Goal: Answer question/provide support

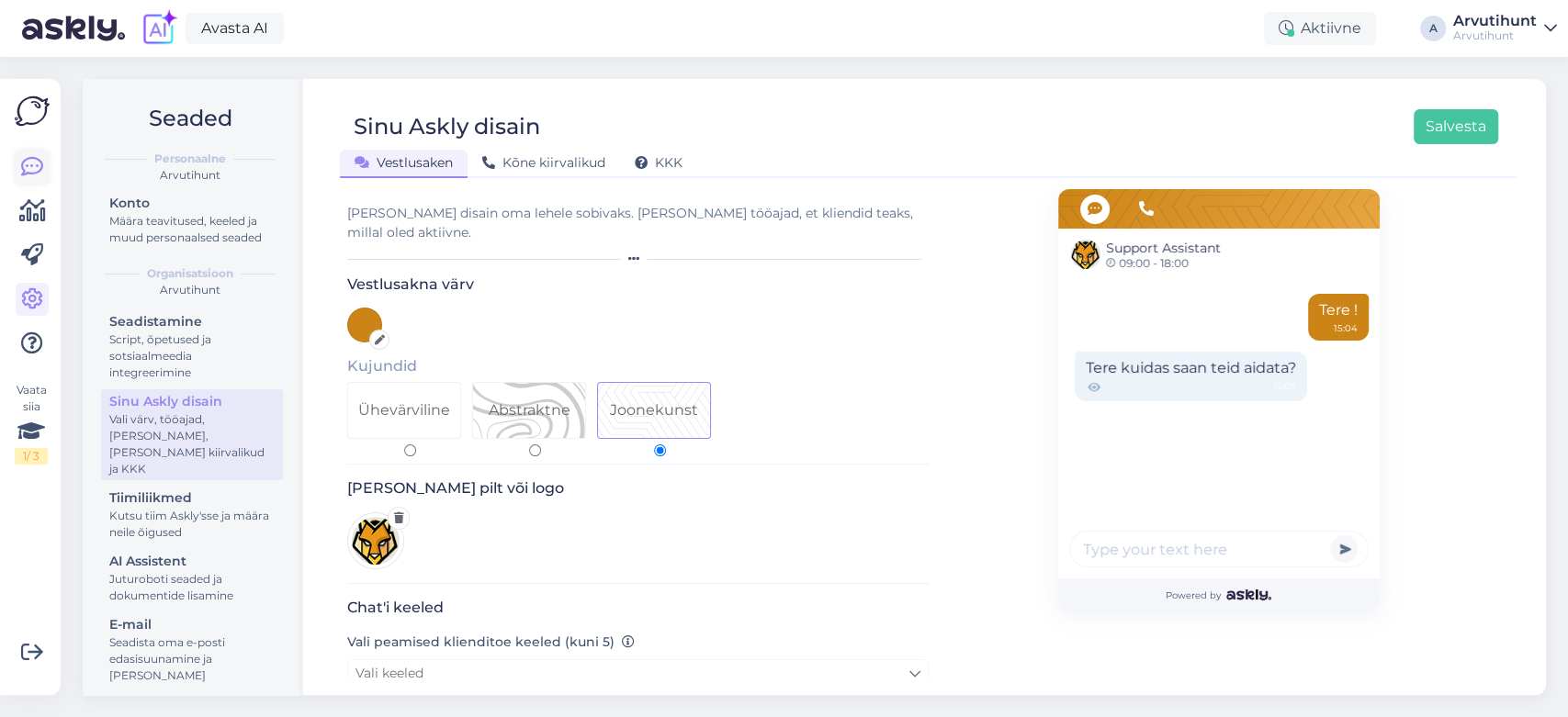
click at [26, 164] on icon at bounding box center [32, 168] width 22 height 22
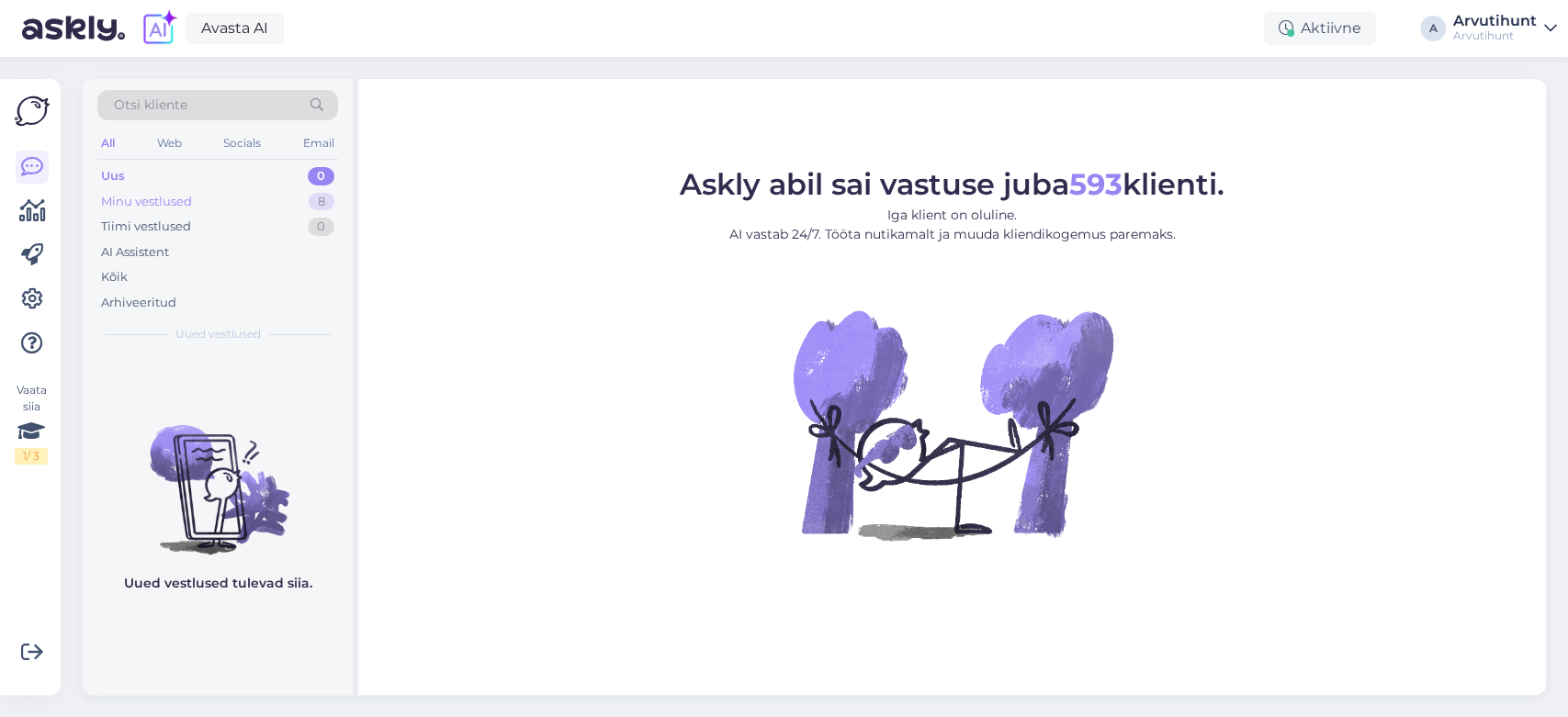
click at [168, 205] on div "Minu vestlused" at bounding box center [146, 202] width 91 height 18
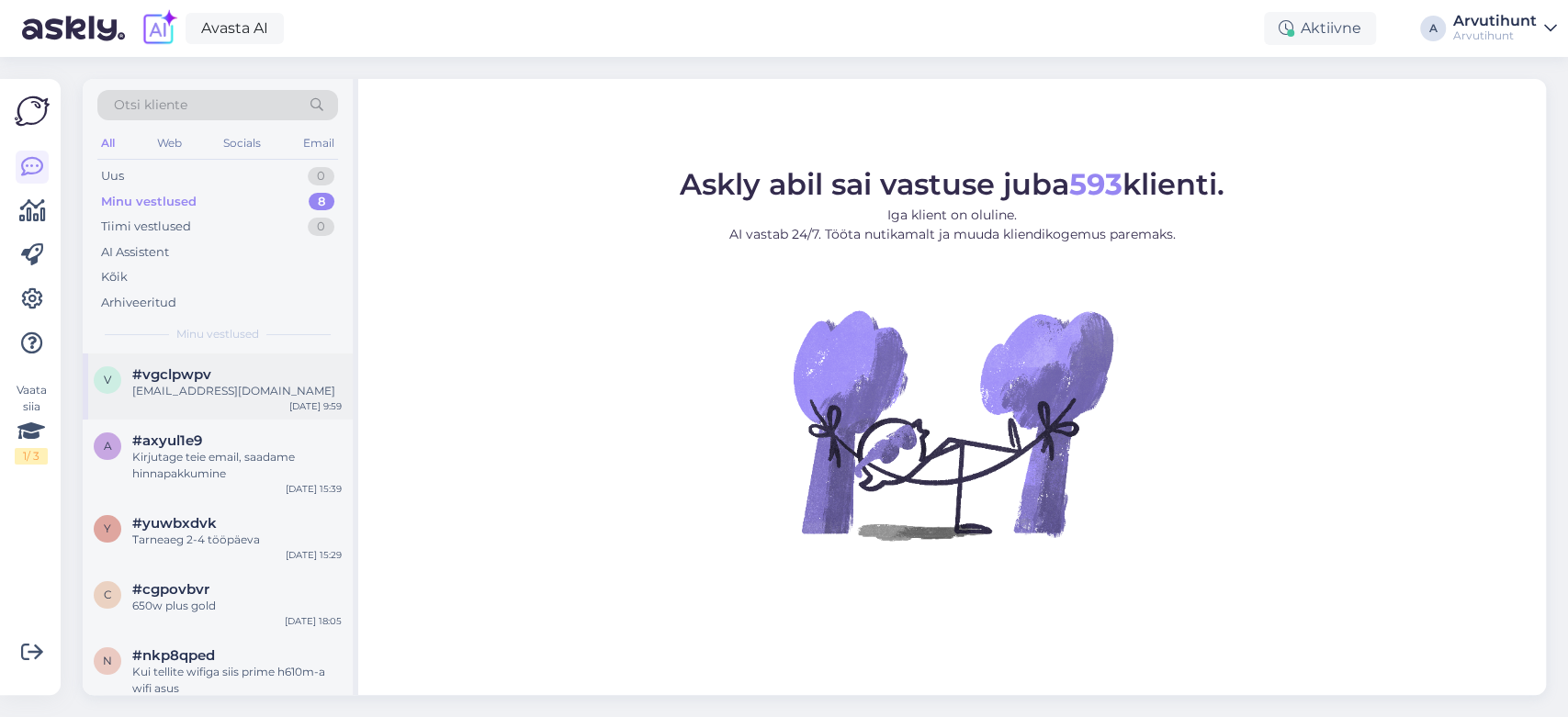
click at [214, 396] on div "[EMAIL_ADDRESS][DOMAIN_NAME]" at bounding box center [237, 391] width 209 height 17
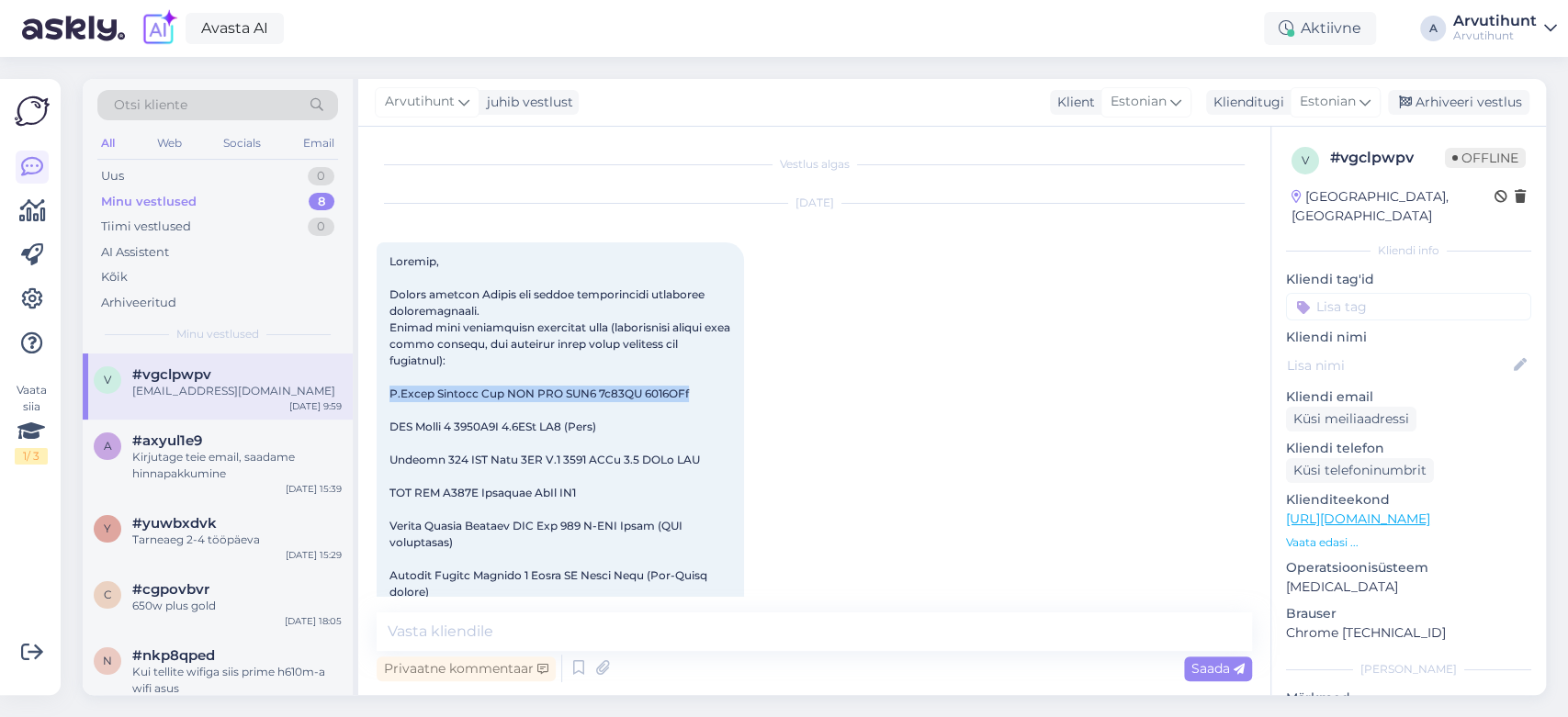
drag, startPoint x: 389, startPoint y: 393, endPoint x: 689, endPoint y: 399, distance: 300.1
click at [689, 399] on div "9:58" at bounding box center [560, 617] width 367 height 749
copy span "G.Skill Trident Neo AMD RGB DDR5 2x32GB 6000MHz"
drag, startPoint x: 389, startPoint y: 430, endPoint x: 517, endPoint y: 431, distance: 128.0
click at [517, 431] on span at bounding box center [562, 616] width 344 height 724
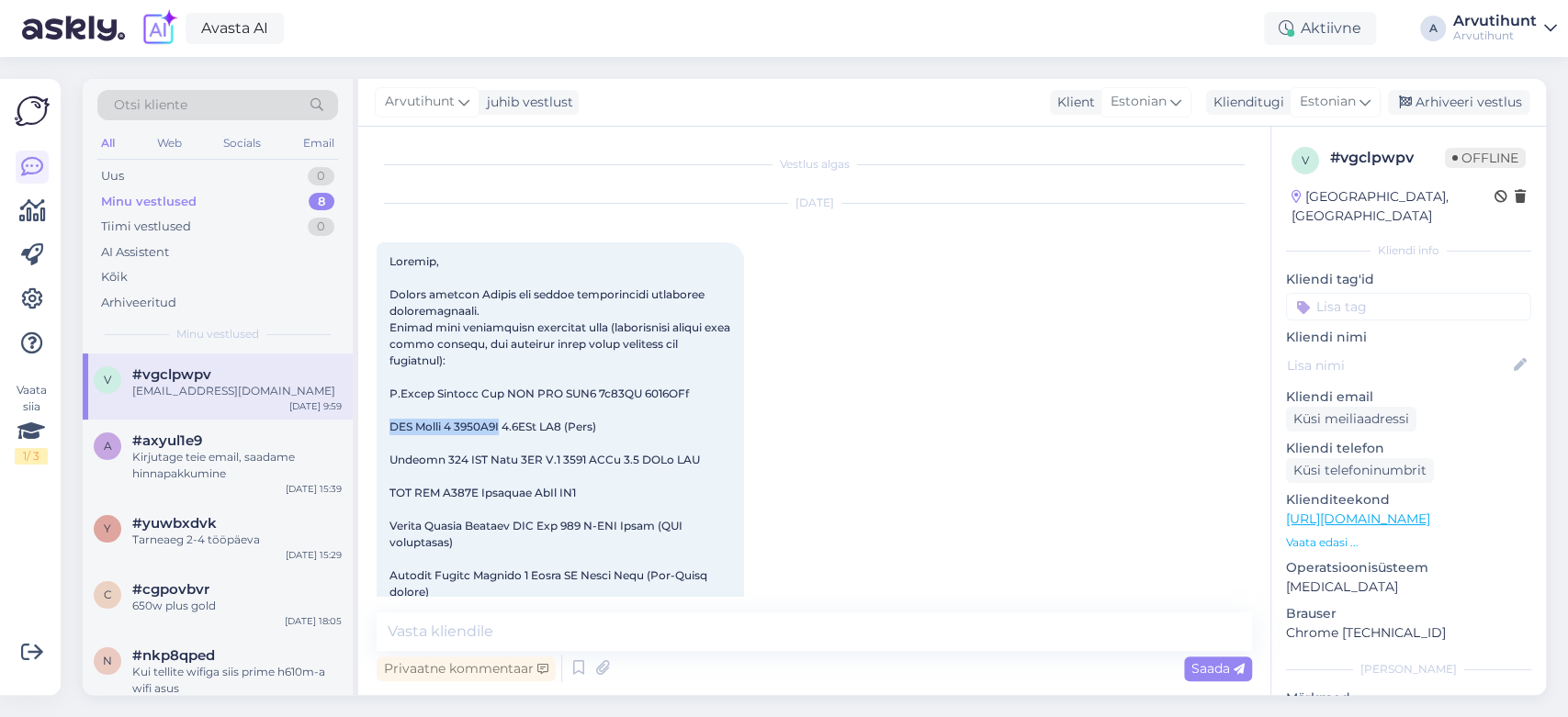
copy span "AMD Ryzen 7 9800X3D"
drag, startPoint x: 389, startPoint y: 461, endPoint x: 542, endPoint y: 456, distance: 153.1
click at [542, 456] on span at bounding box center [562, 616] width 344 height 724
copy span "Samsung 990 EVO Plus 2TB"
drag, startPoint x: 389, startPoint y: 491, endPoint x: 597, endPoint y: 490, distance: 208.0
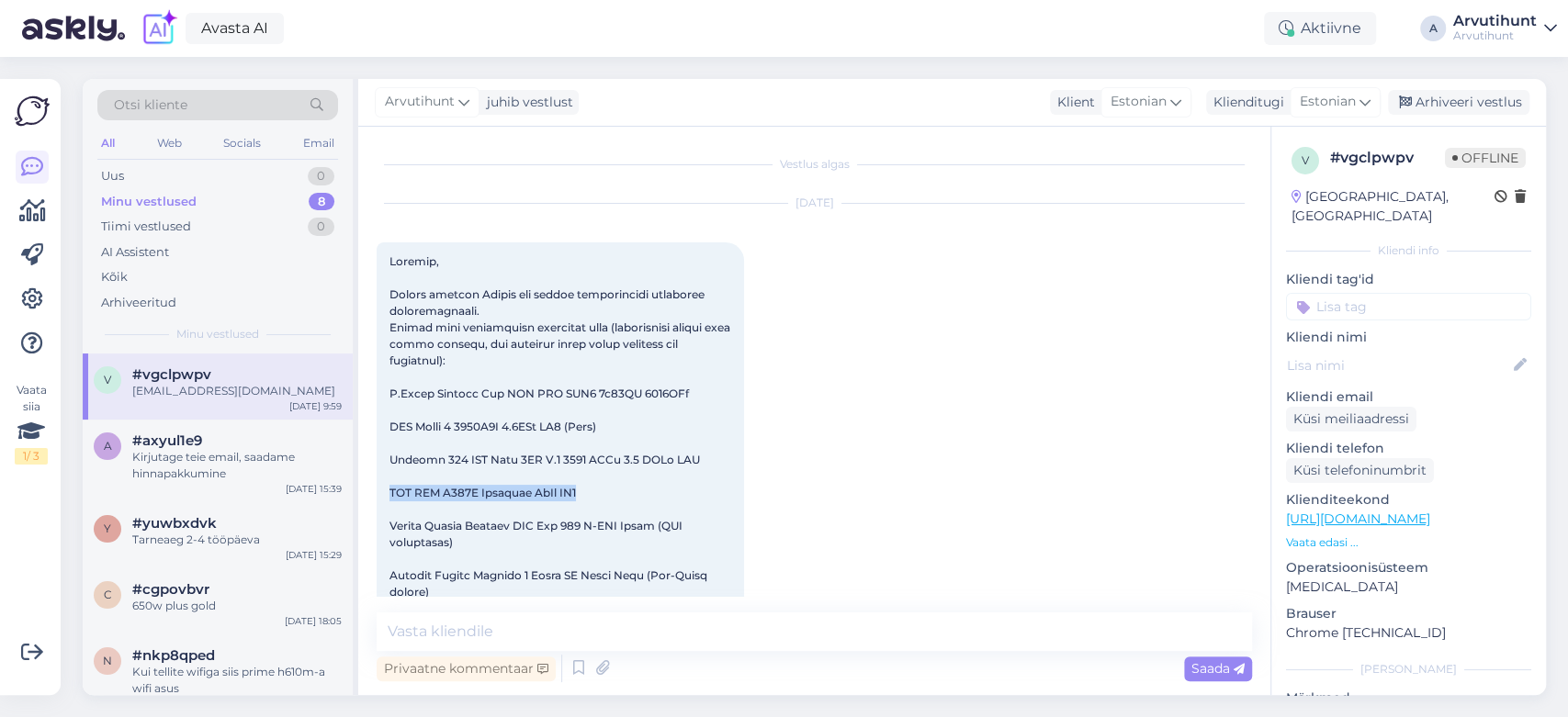
click at [597, 490] on span at bounding box center [562, 616] width 344 height 724
copy span "MSI MAG X870E Tomahawk WiFi AM5"
drag, startPoint x: 391, startPoint y: 526, endPoint x: 635, endPoint y: 528, distance: 244.0
click at [635, 528] on span at bounding box center [562, 616] width 344 height 724
copy span "Arctic Liquid Freezer III Pro 360 A-RGB Black"
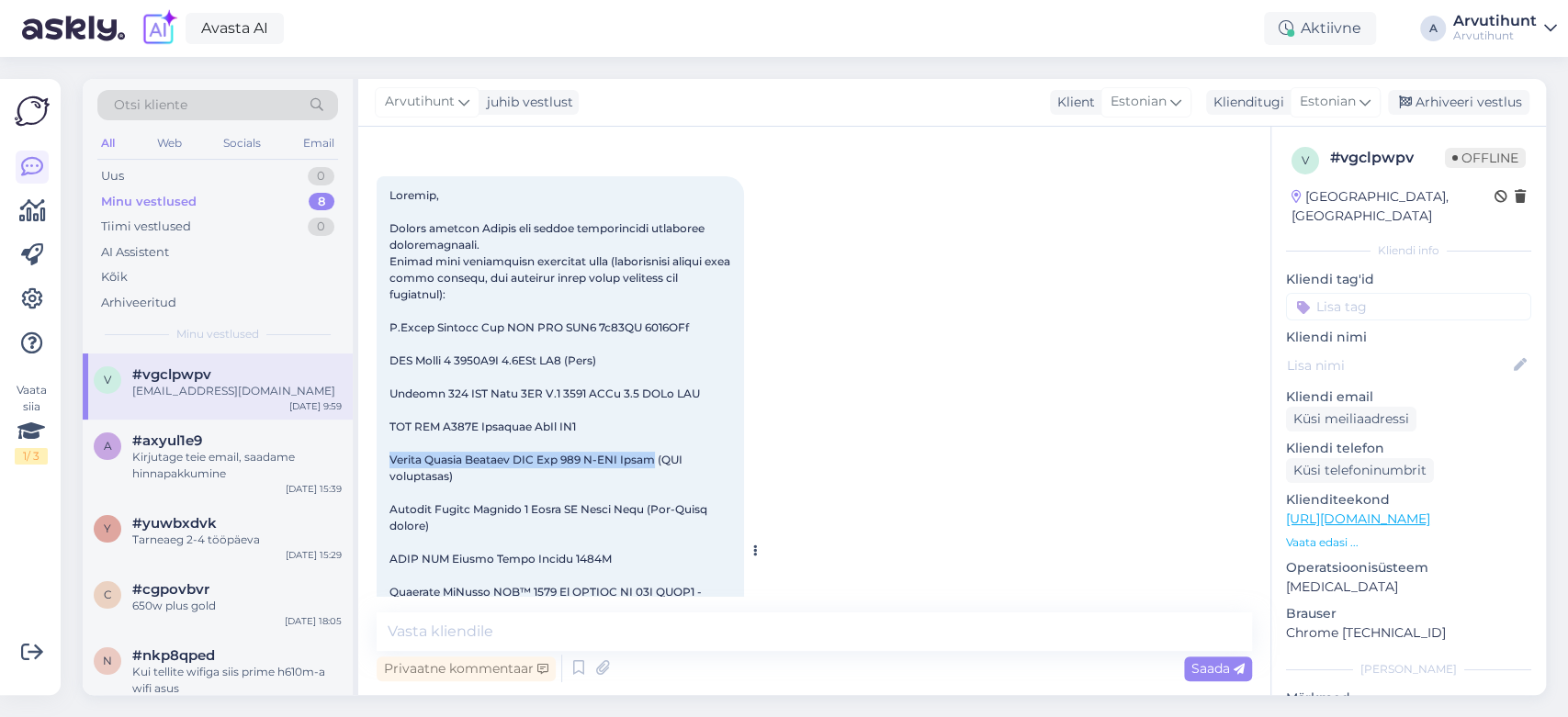
scroll to position [102, 0]
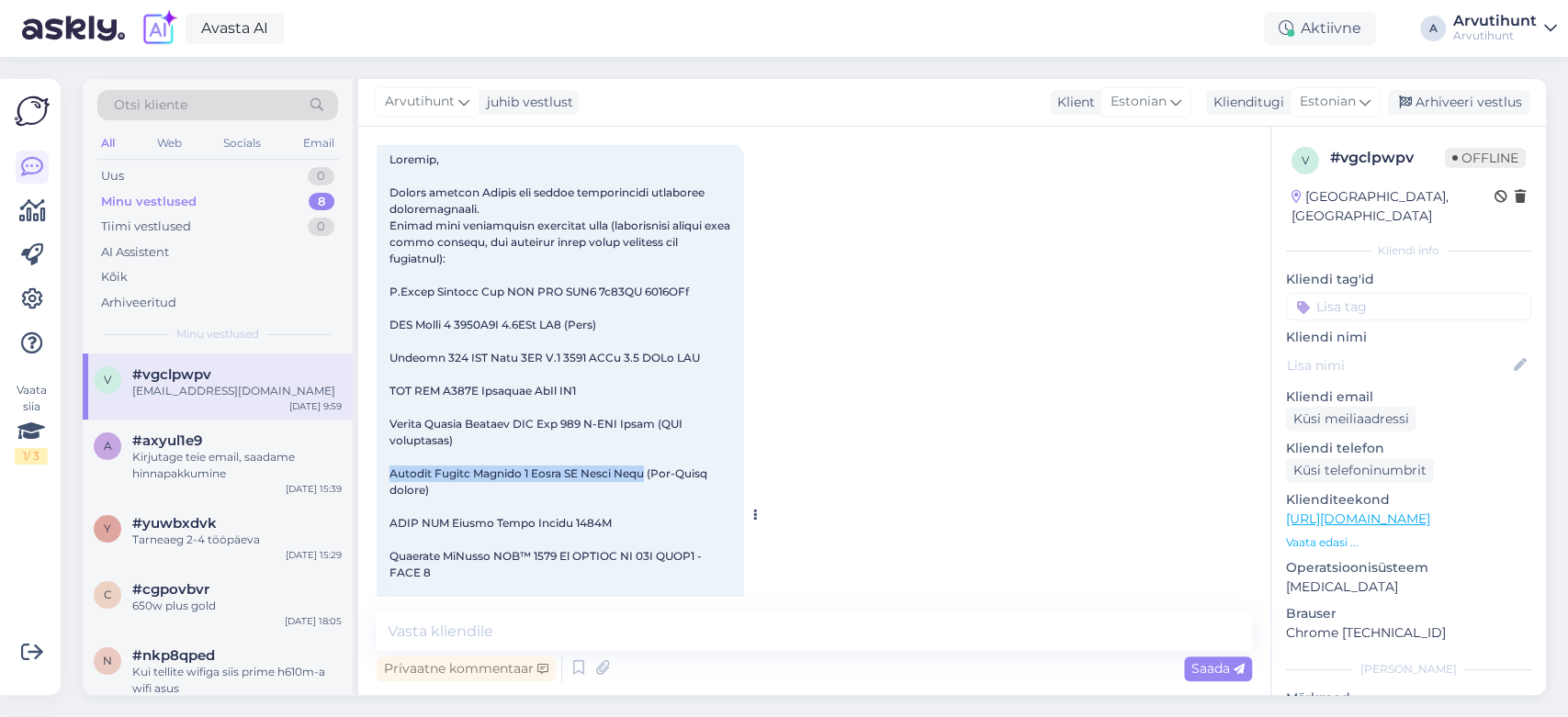
drag, startPoint x: 383, startPoint y: 456, endPoint x: 633, endPoint y: 464, distance: 250.1
click at [633, 464] on div "9:58" at bounding box center [560, 515] width 367 height 749
copy span "Fractal Design Meshify 3 Black TG Light Tint"
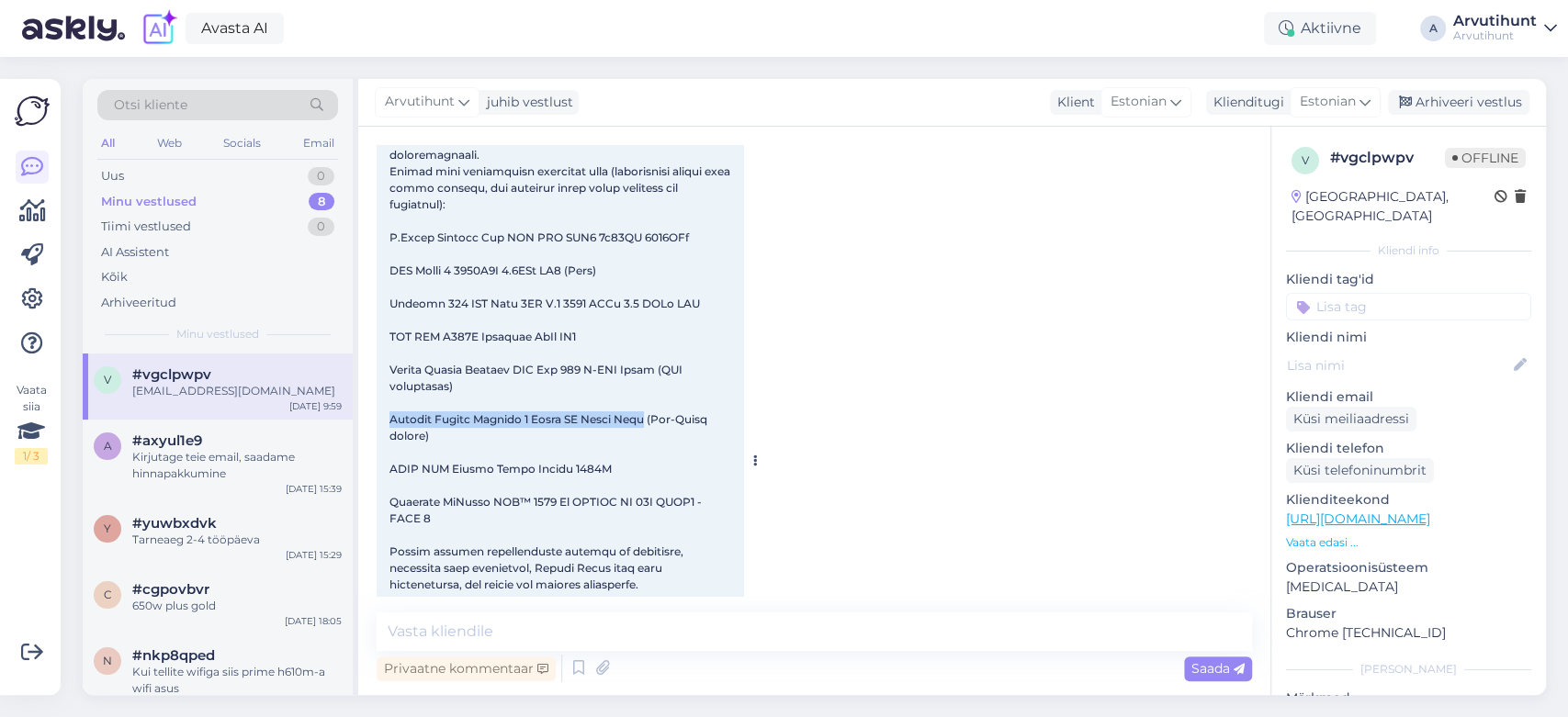
scroll to position [204, 0]
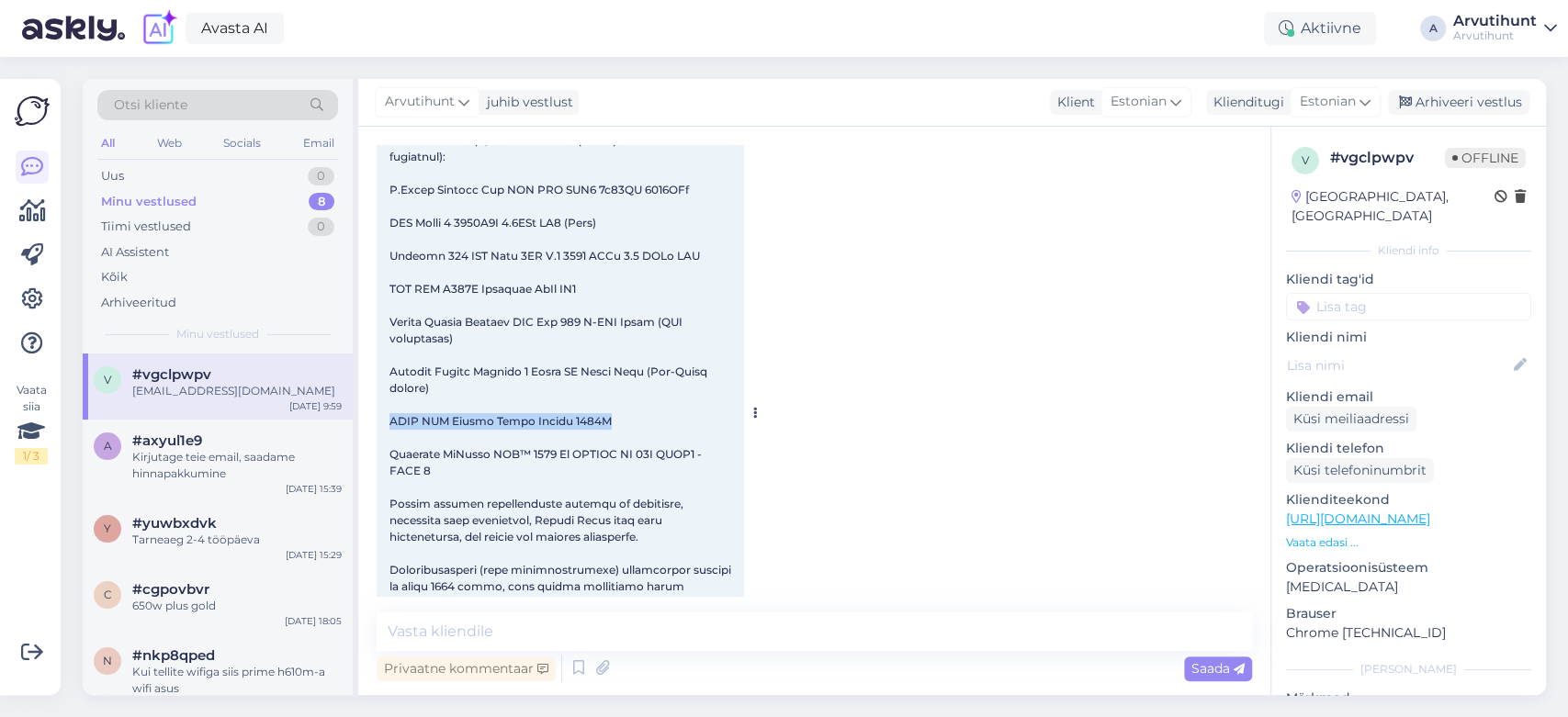
drag, startPoint x: 389, startPoint y: 405, endPoint x: 624, endPoint y: 402, distance: 235.0
click at [624, 402] on div "9:58" at bounding box center [560, 413] width 367 height 749
copy span "ASUS TUF Gaming Power Supply 1000W"
drag, startPoint x: 386, startPoint y: 432, endPoint x: 660, endPoint y: 438, distance: 274.1
click at [660, 438] on div "9:58" at bounding box center [560, 413] width 367 height 749
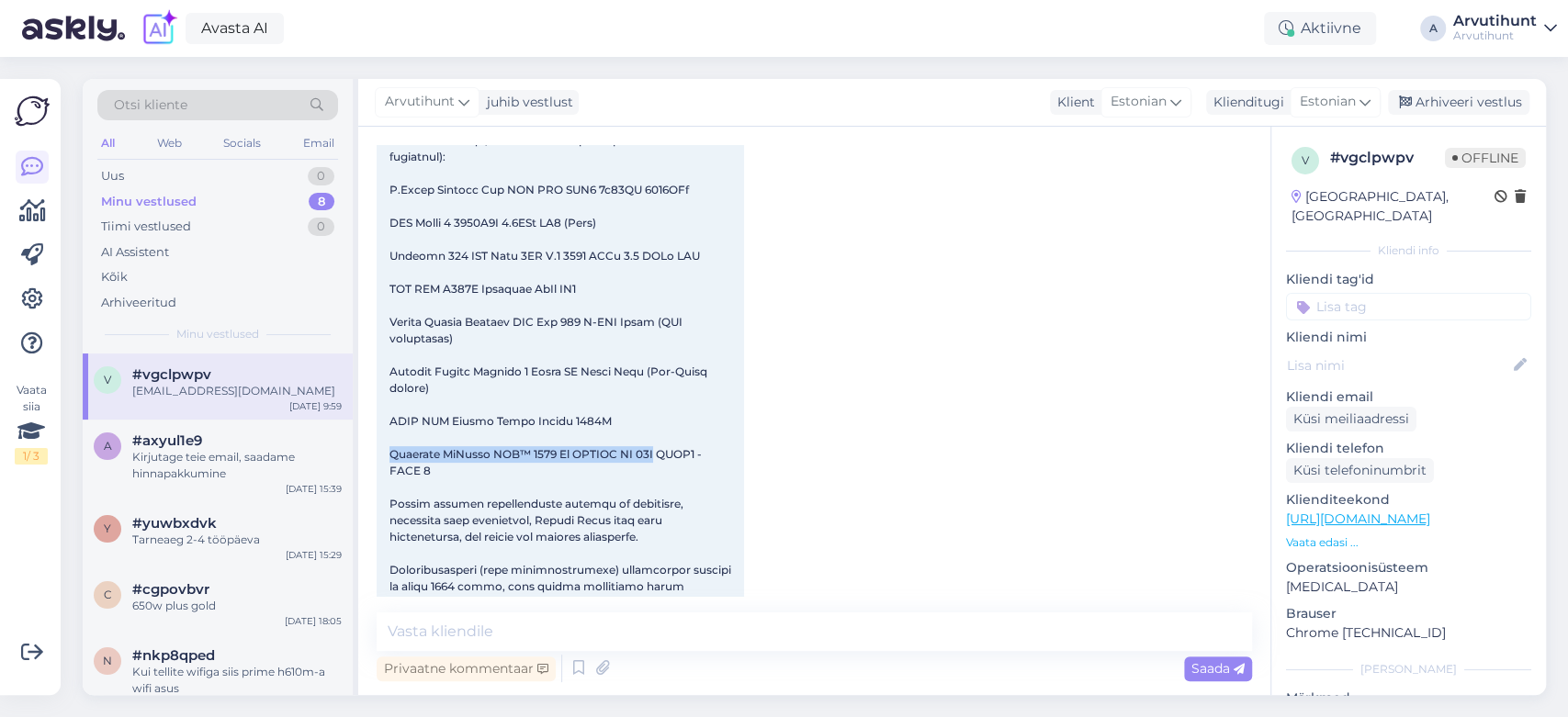
copy span "Gigabyte GeForce RTX™ 5070 Ti GAMING OC 16G"
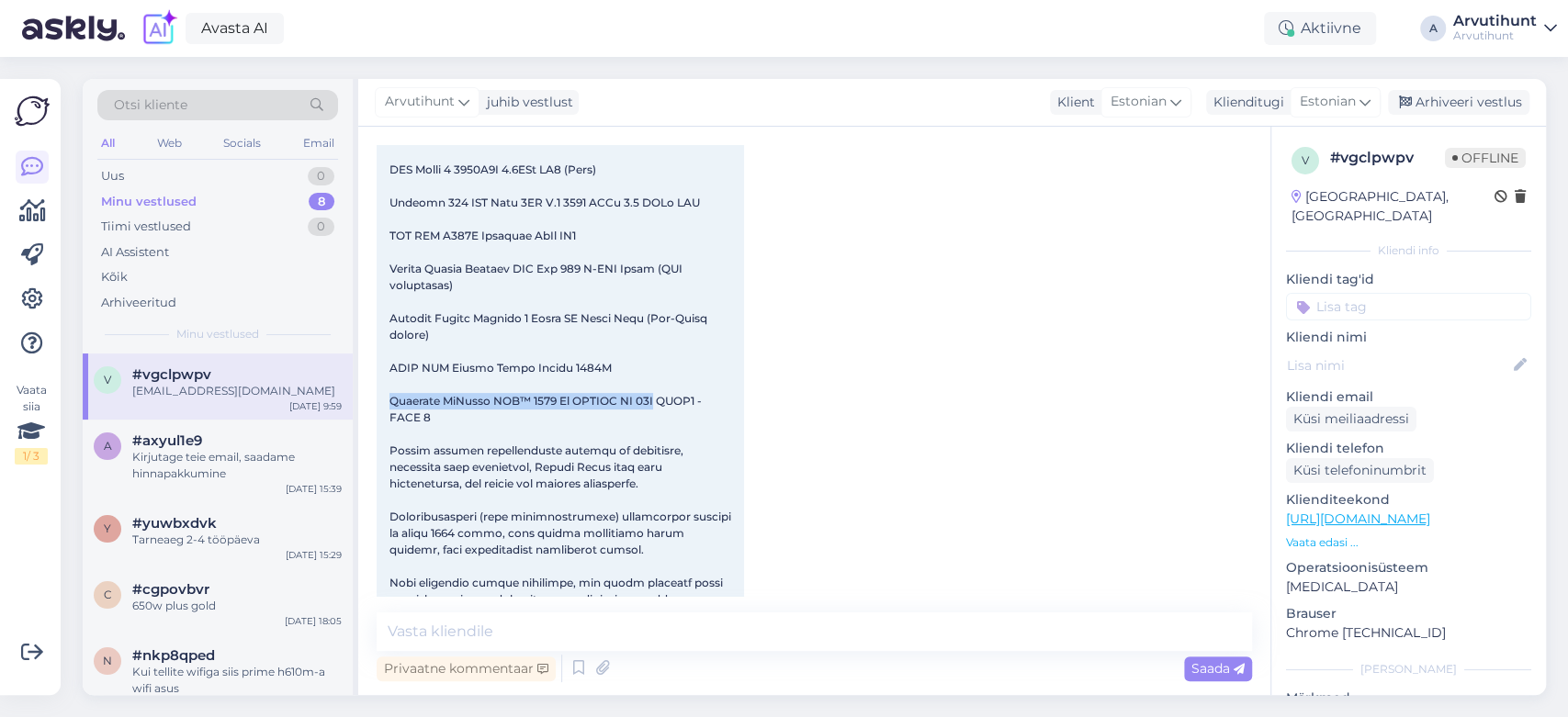
scroll to position [227, 0]
